Goal: Information Seeking & Learning: Learn about a topic

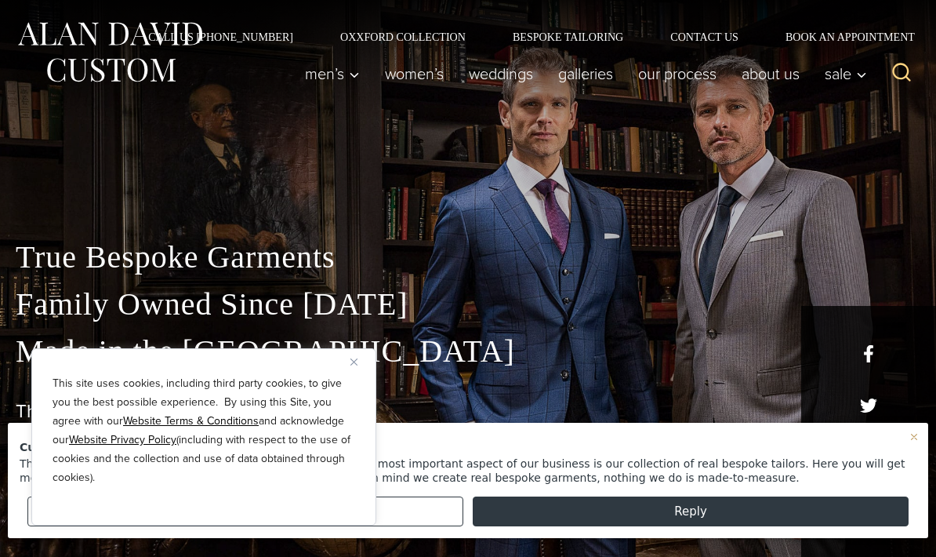
click at [918, 448] on div "Customer Service Thank you so much for considering Alan David . The single most…" at bounding box center [468, 462] width 913 height 70
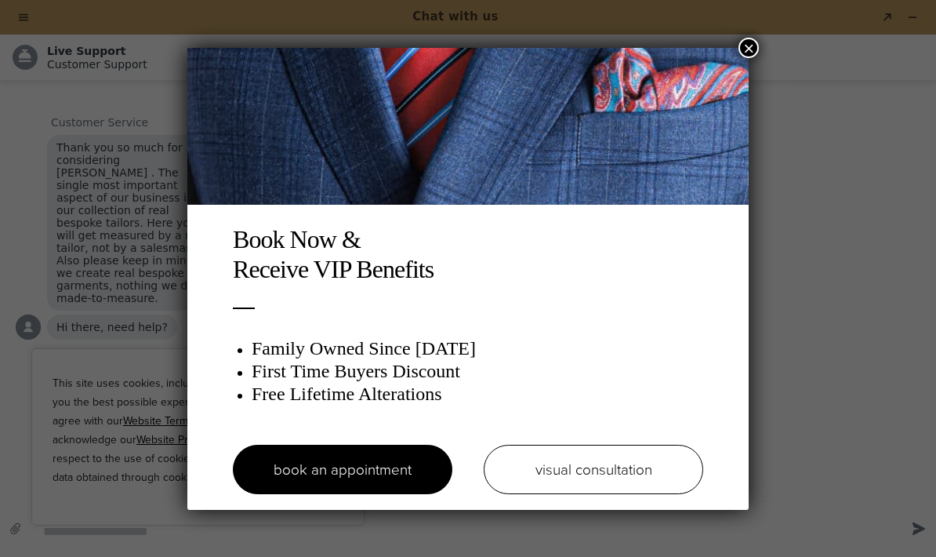
click at [756, 52] on button "×" at bounding box center [749, 48] width 20 height 20
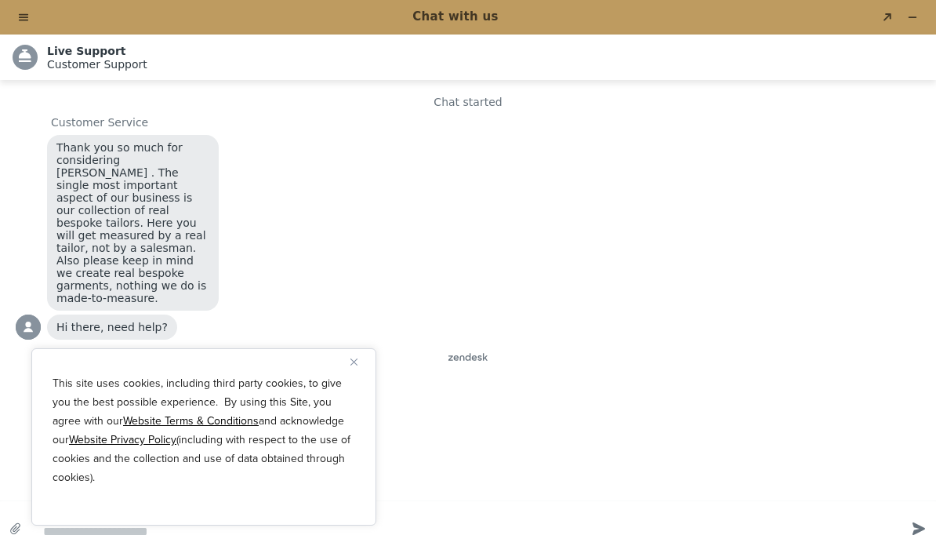
scroll to position [52, 0]
click at [351, 358] on img "Close" at bounding box center [354, 361] width 7 height 7
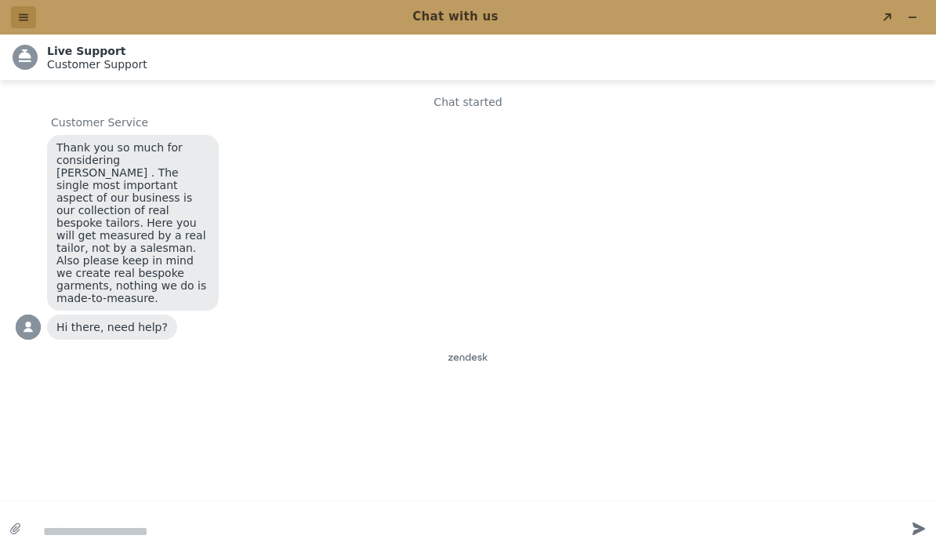
click at [28, 24] on button "Menu" at bounding box center [23, 17] width 25 height 22
click at [177, 373] on div "Chat started Customer Service Thank you so much for considering Alan David . Th…" at bounding box center [468, 286] width 905 height 381
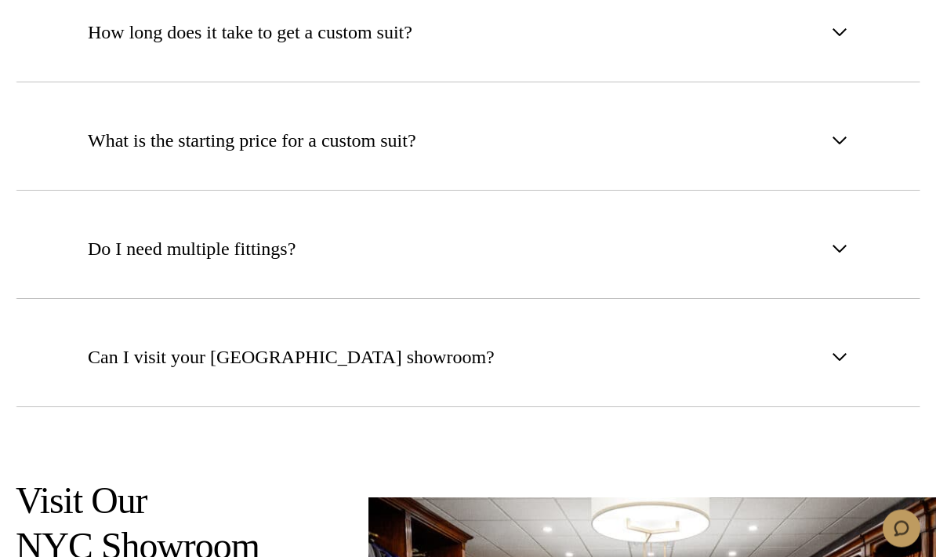
scroll to position [6340, 0]
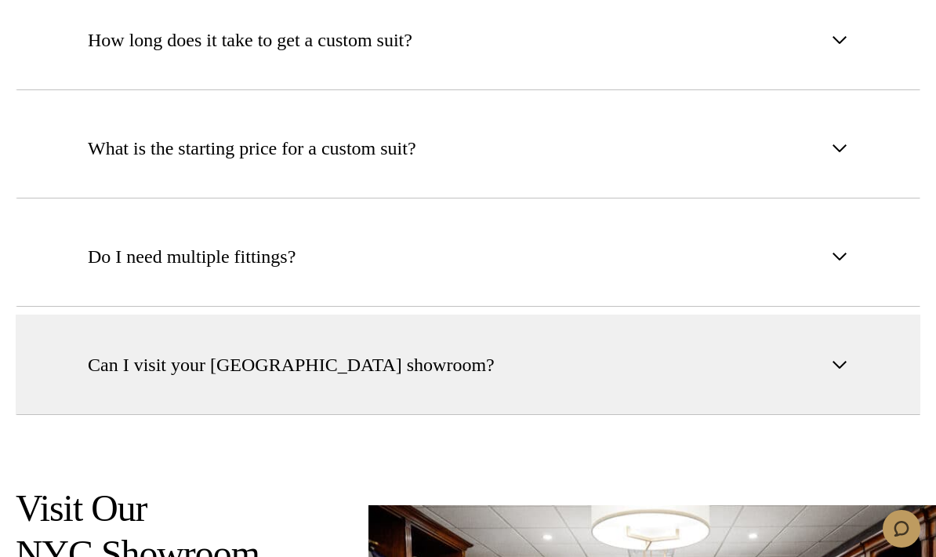
click at [846, 314] on button "Can I visit your NYC showroom?" at bounding box center [468, 364] width 905 height 100
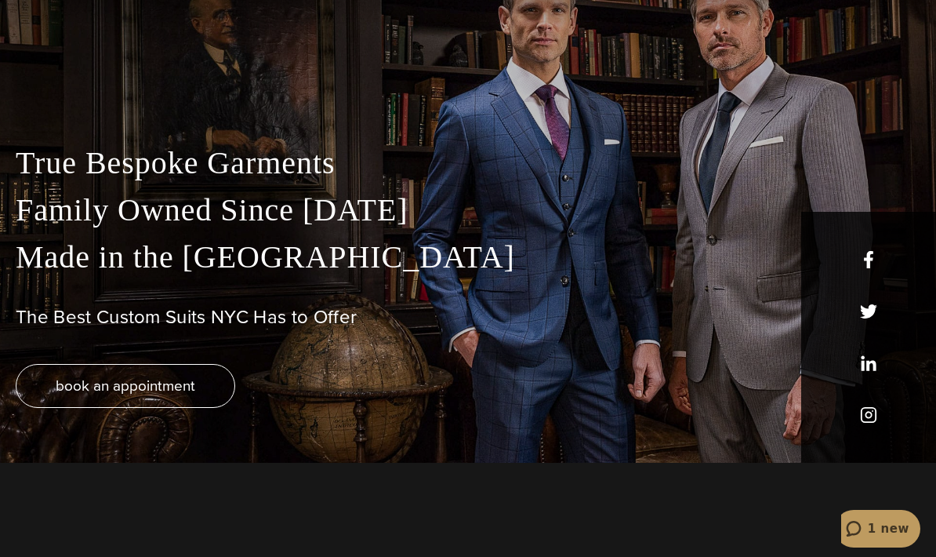
scroll to position [0, 0]
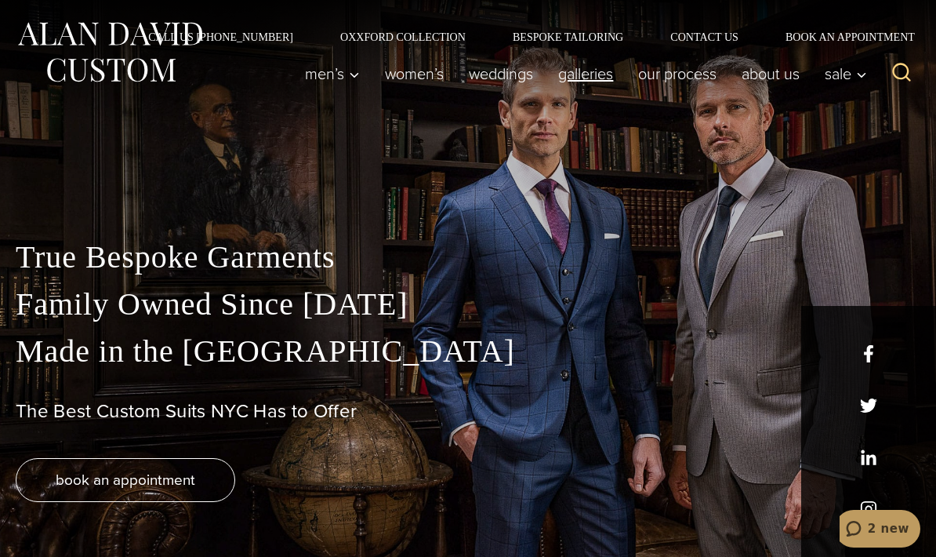
click at [583, 72] on link "Galleries" at bounding box center [586, 73] width 80 height 31
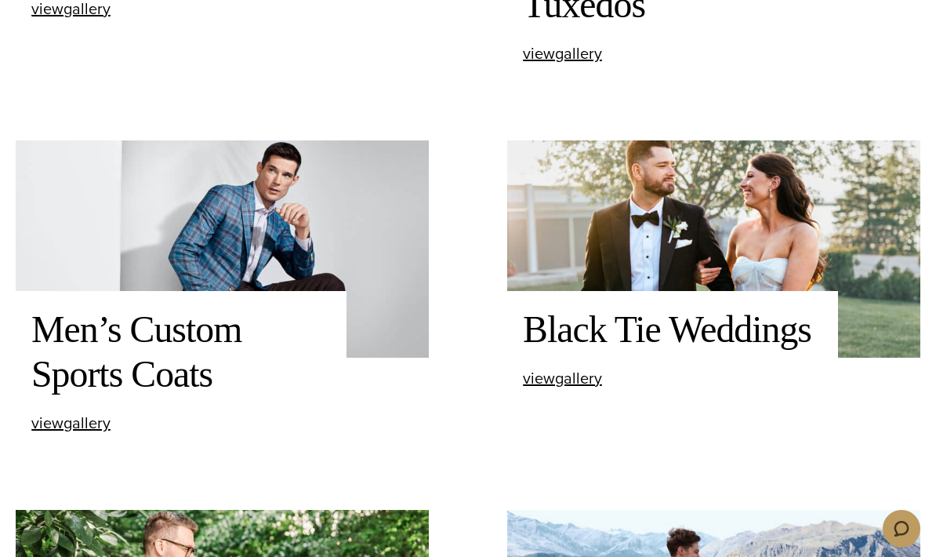
scroll to position [863, 0]
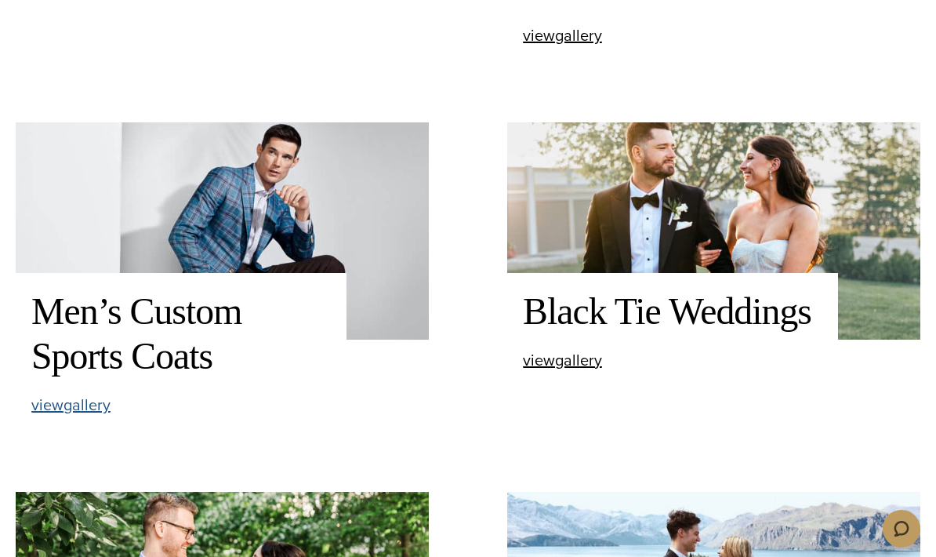
click at [95, 416] on span "view Men’s Custom Sports Coats gallery" at bounding box center [70, 405] width 79 height 24
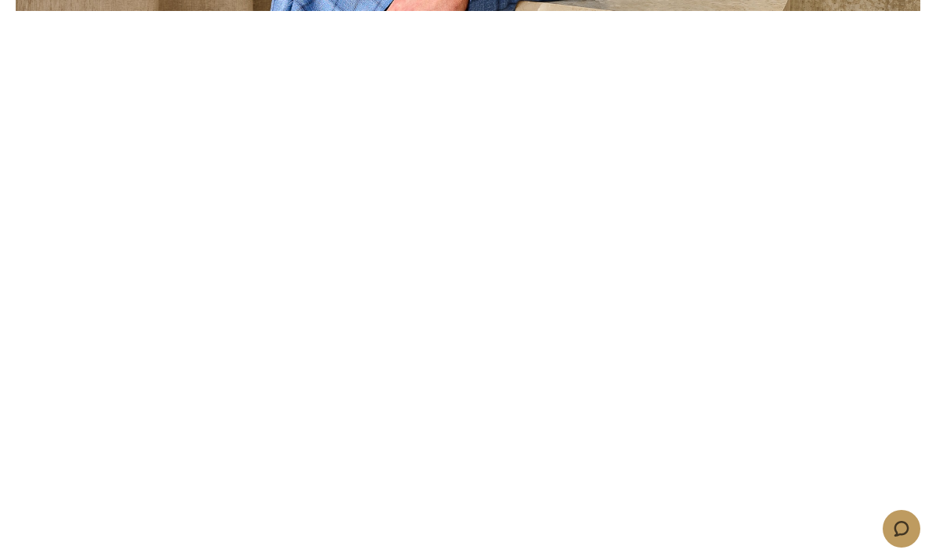
scroll to position [3965, 0]
